Goal: Navigation & Orientation: Find specific page/section

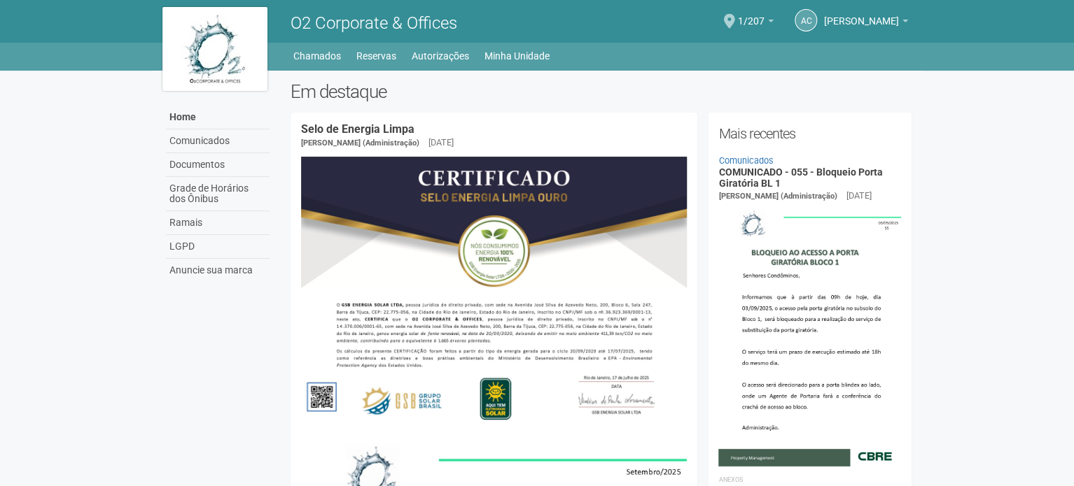
drag, startPoint x: 0, startPoint y: 0, endPoint x: 808, endPoint y: -85, distance: 812.1
click at [735, 16] on span at bounding box center [729, 21] width 11 height 15
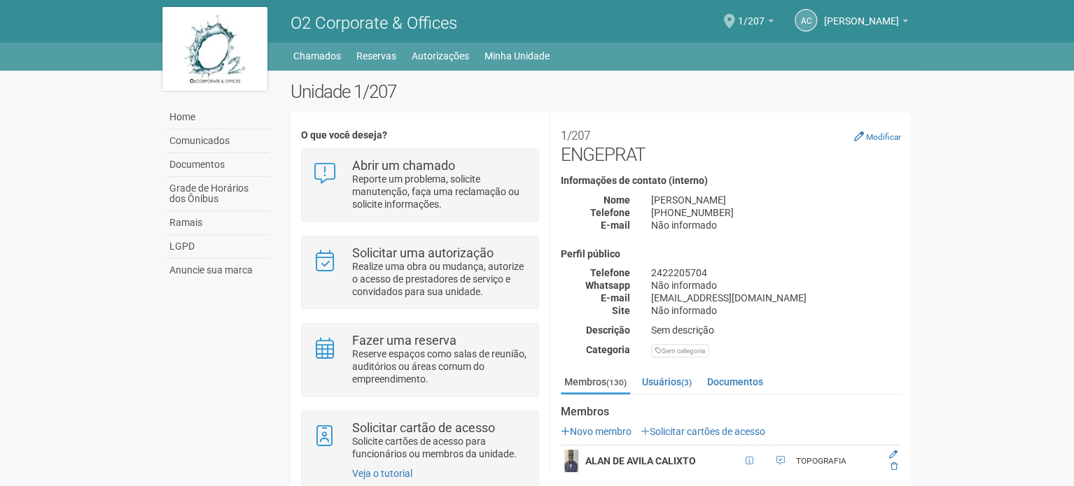
click at [735, 21] on span at bounding box center [729, 21] width 11 height 15
click at [179, 119] on link "Home" at bounding box center [218, 118] width 104 height 24
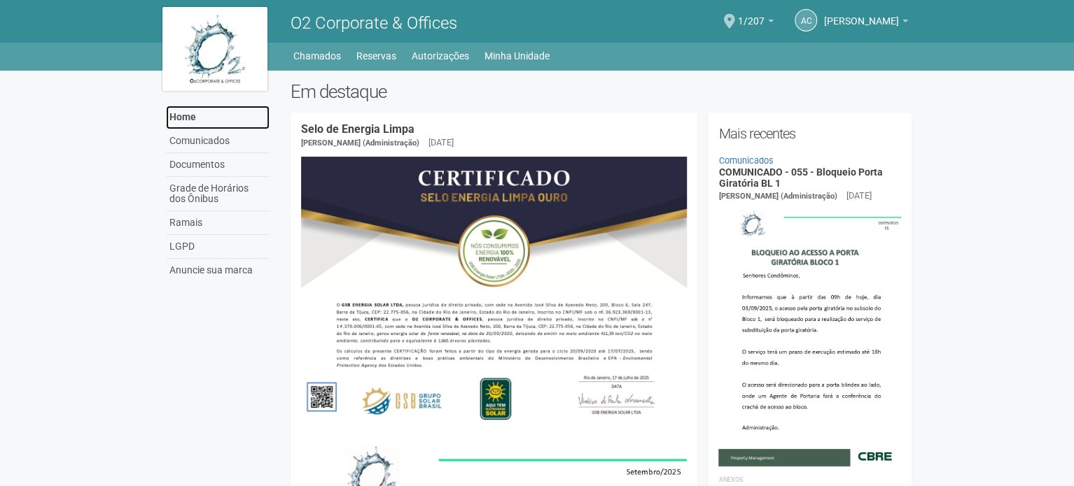
click at [178, 115] on link "Home" at bounding box center [218, 118] width 104 height 24
click at [1015, 115] on body "Aguarde... O2 Corporate & Offices AC [PERSON_NAME] [PERSON_NAME] [EMAIL_ADDRESS…" at bounding box center [537, 243] width 1074 height 486
